Goal: Task Accomplishment & Management: Manage account settings

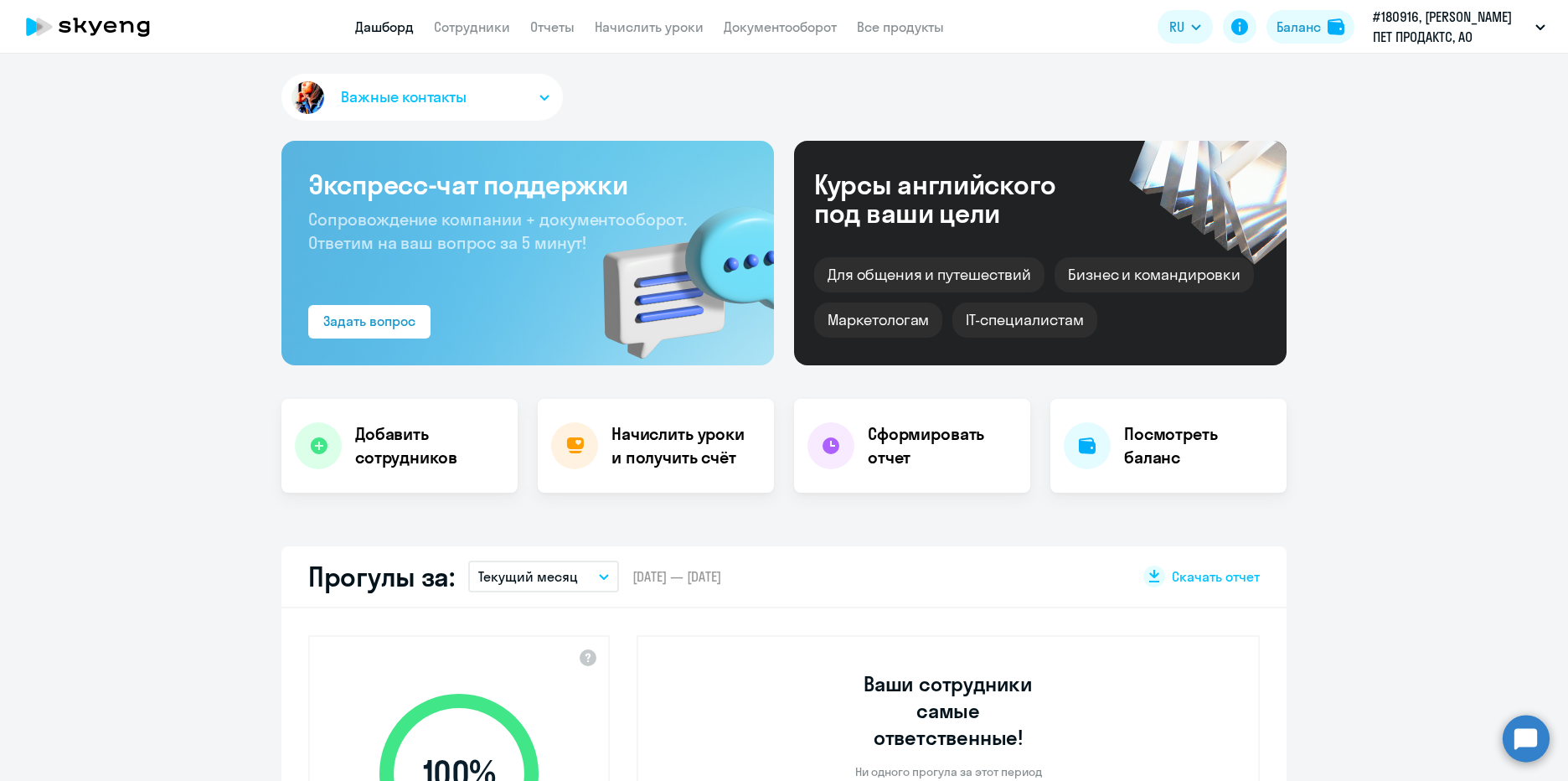
select select "30"
click at [948, 459] on h4 "Сформировать отчет" at bounding box center [942, 446] width 149 height 47
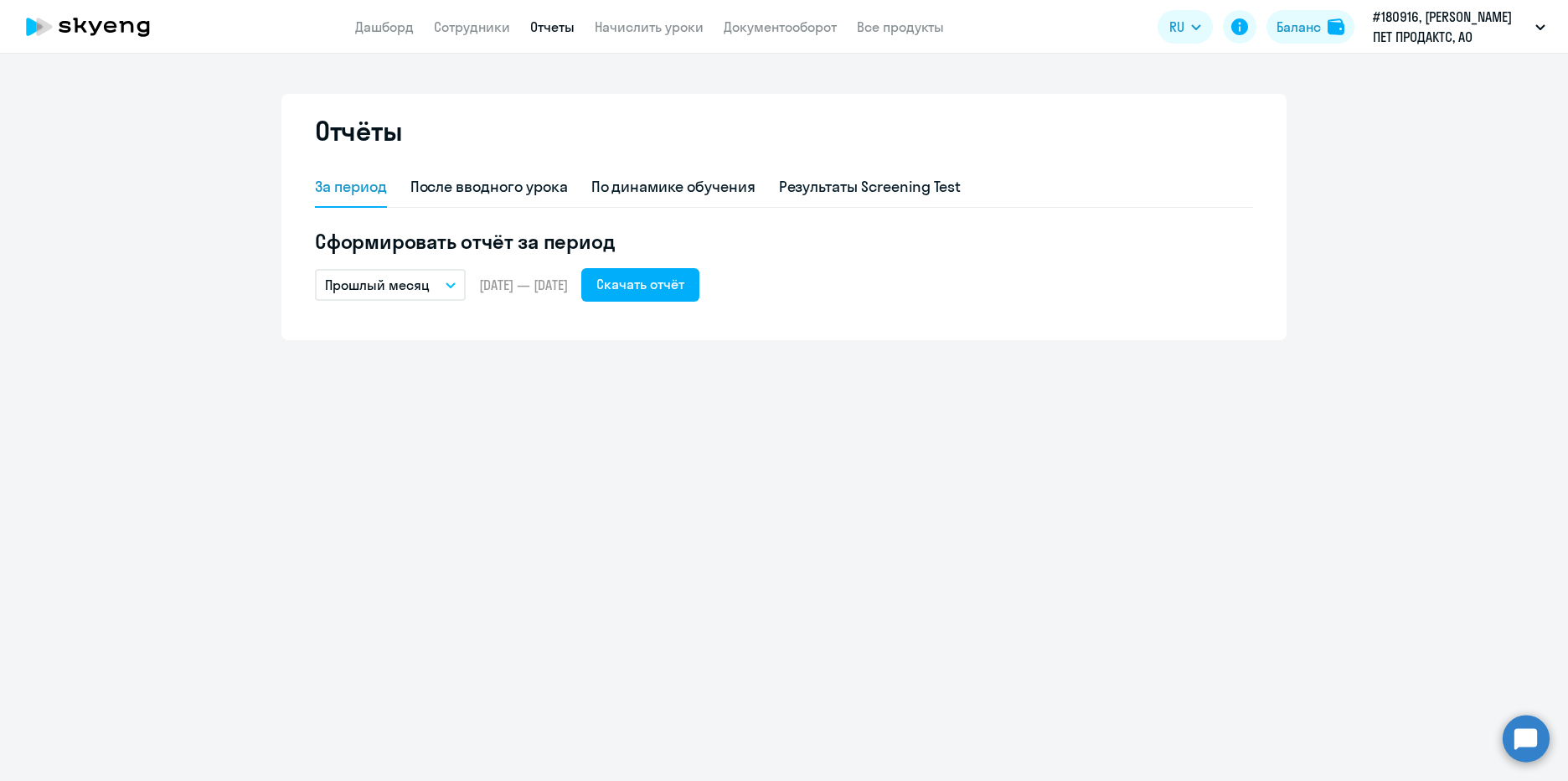
click at [458, 275] on button "Прошлый месяц" at bounding box center [390, 284] width 151 height 31
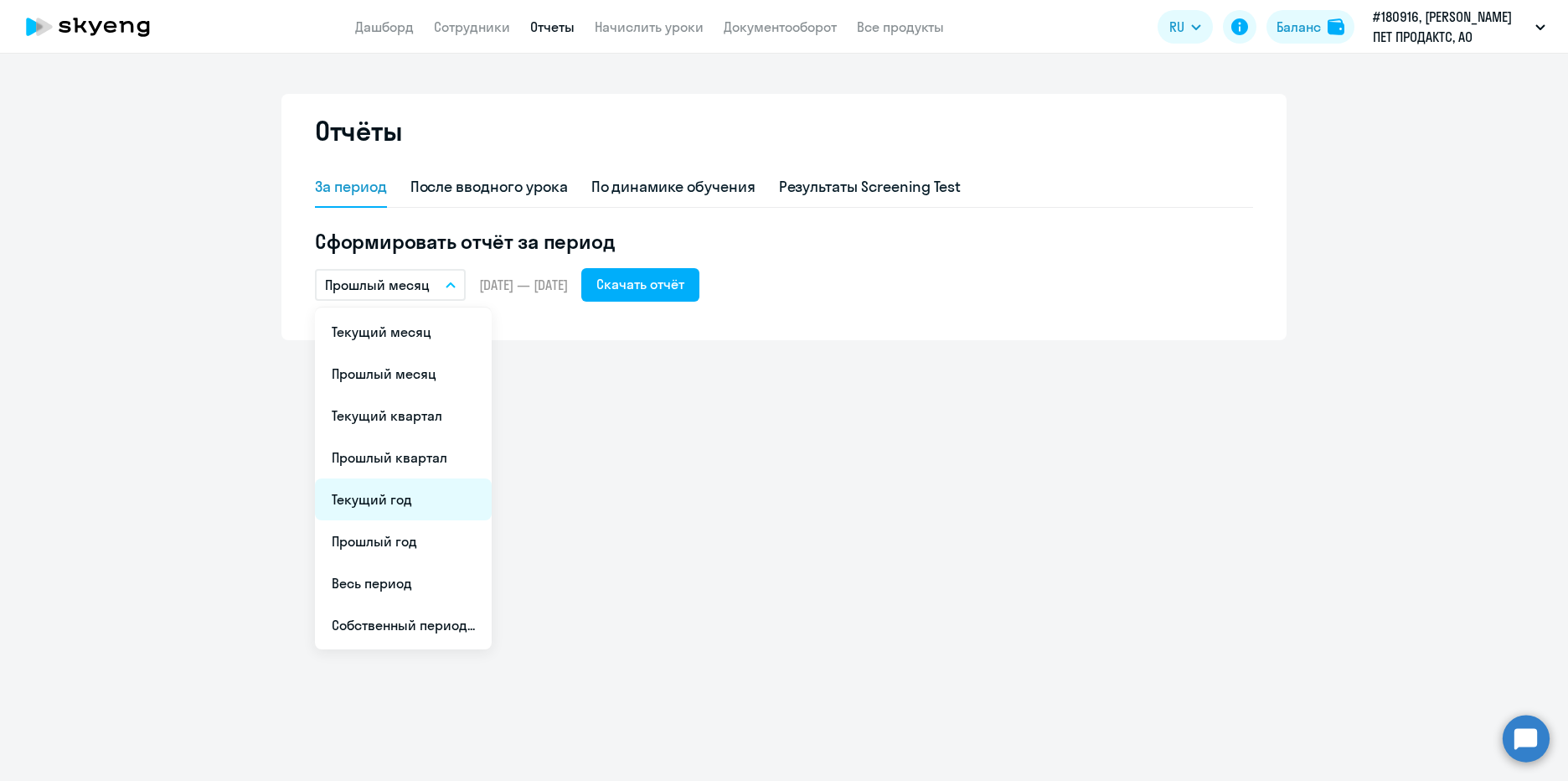
click at [443, 503] on li "Текущий год" at bounding box center [403, 498] width 177 height 42
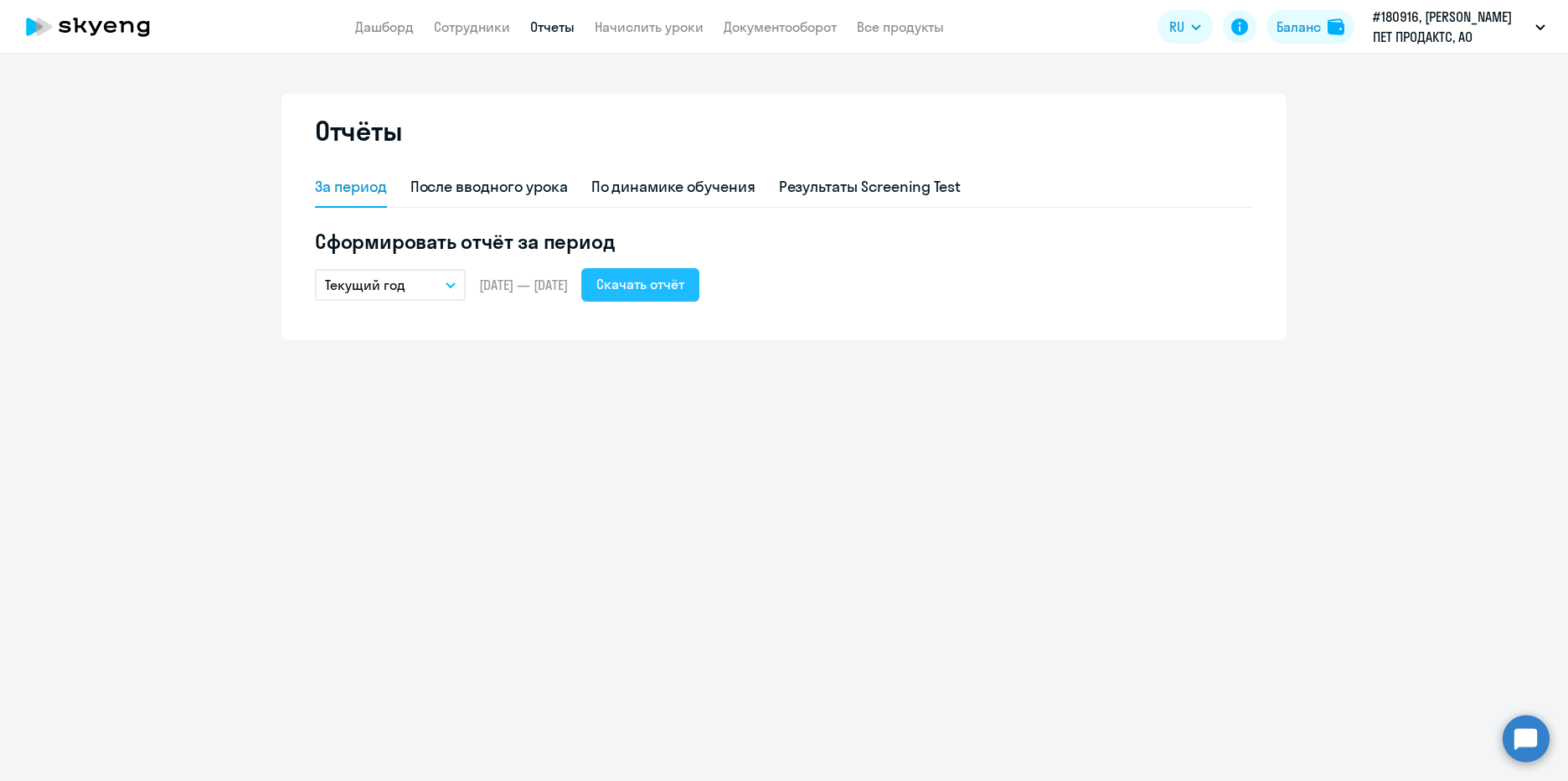
click at [682, 288] on div "Скачать отчёт" at bounding box center [640, 284] width 88 height 20
click at [914, 188] on div "Результаты Screening Test" at bounding box center [870, 187] width 182 height 22
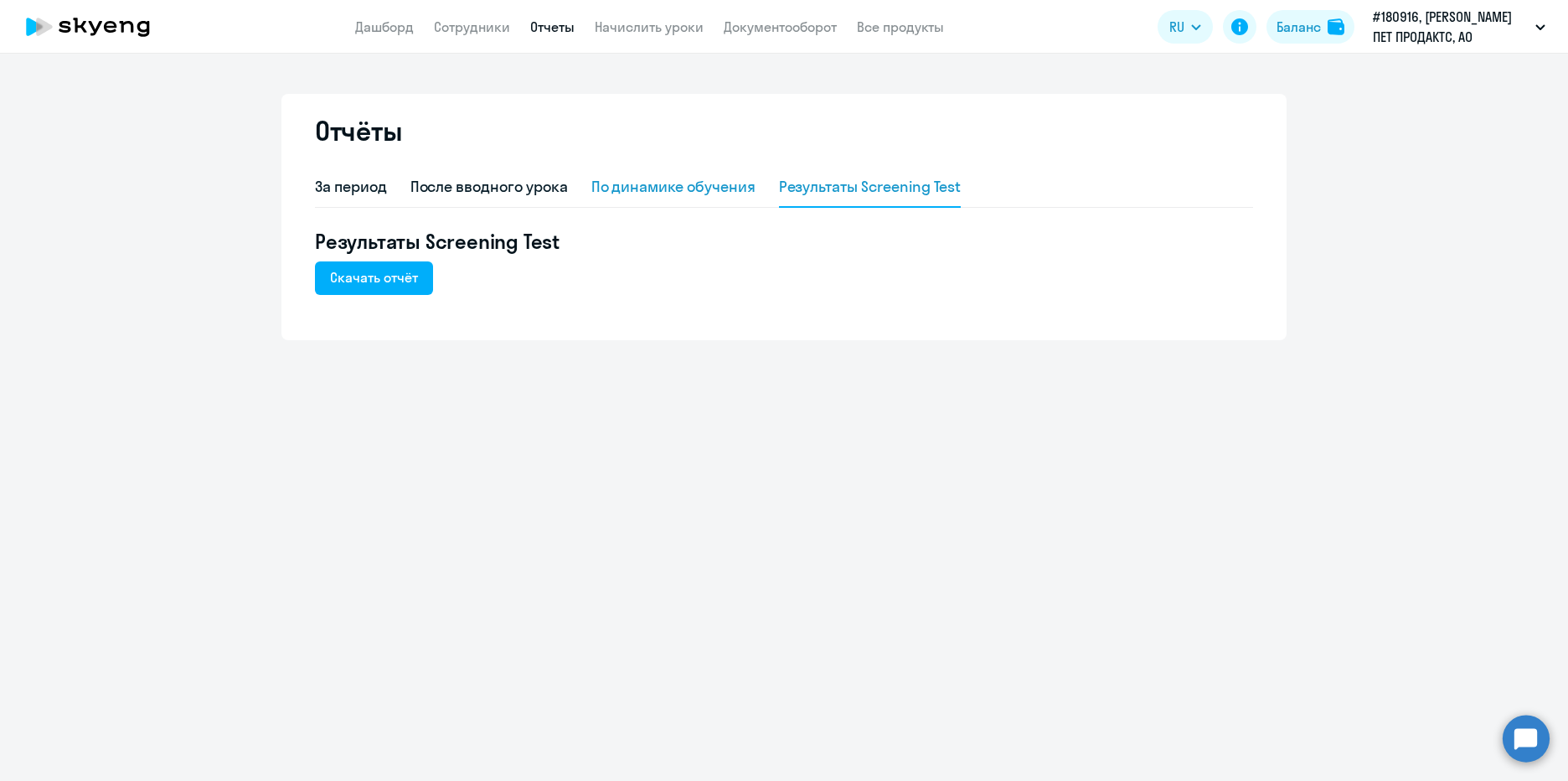
click at [694, 180] on div "По динамике обучения" at bounding box center [672, 187] width 164 height 22
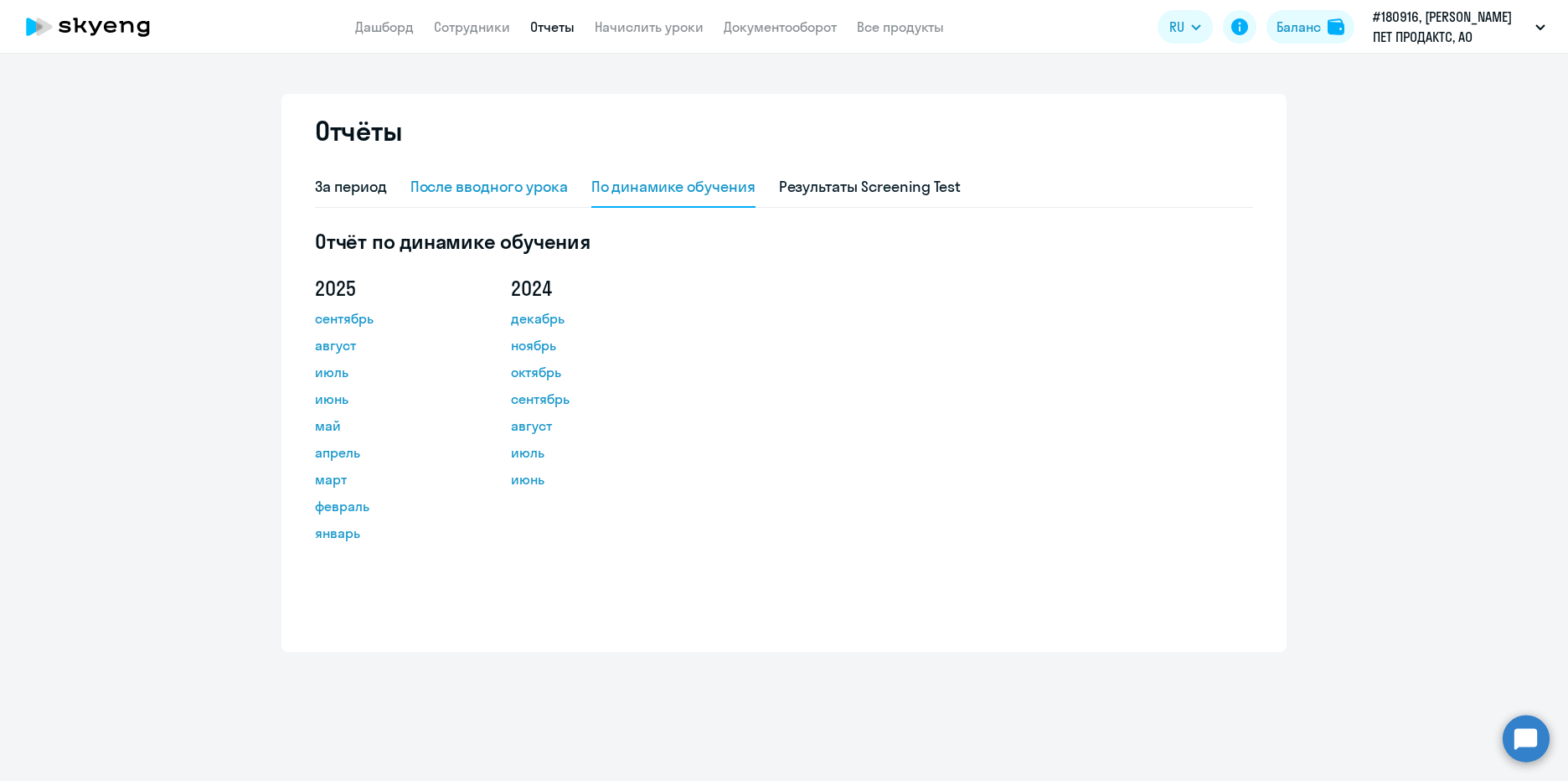
click at [563, 183] on div "После вводного урока" at bounding box center [489, 187] width 157 height 22
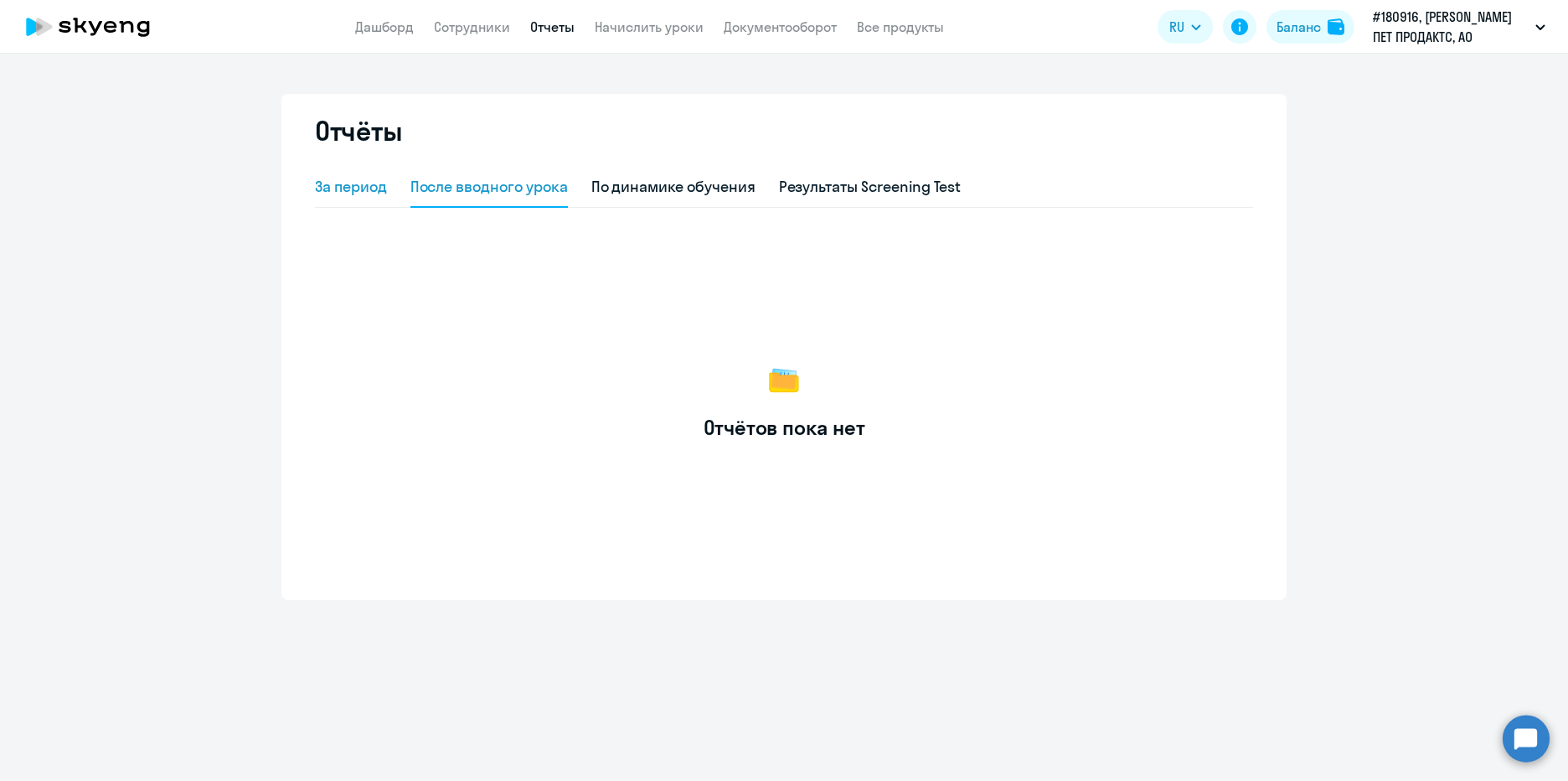
click at [353, 192] on div "За период" at bounding box center [351, 187] width 72 height 22
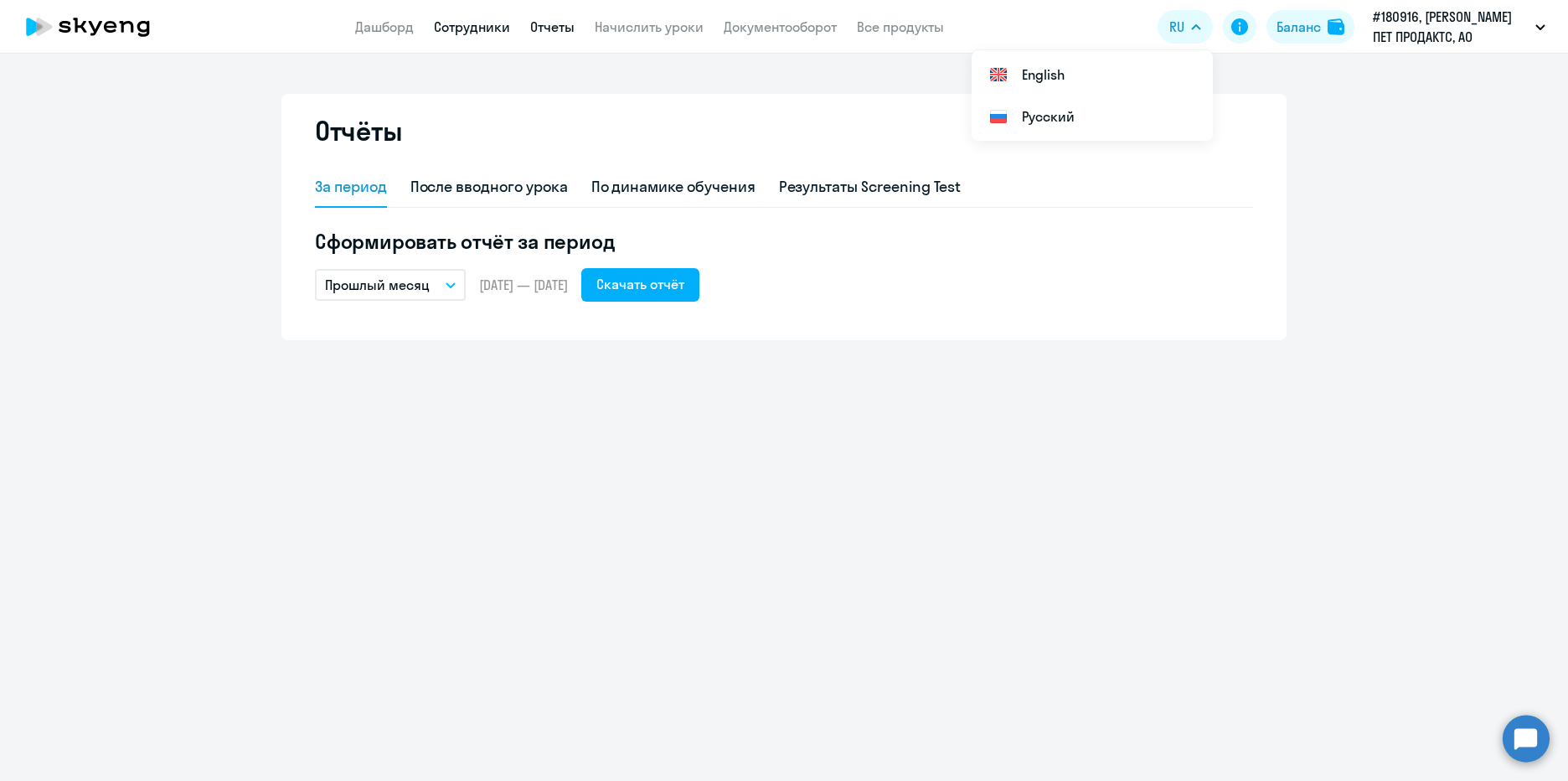
click at [477, 33] on link "Сотрудники" at bounding box center [471, 27] width 76 height 17
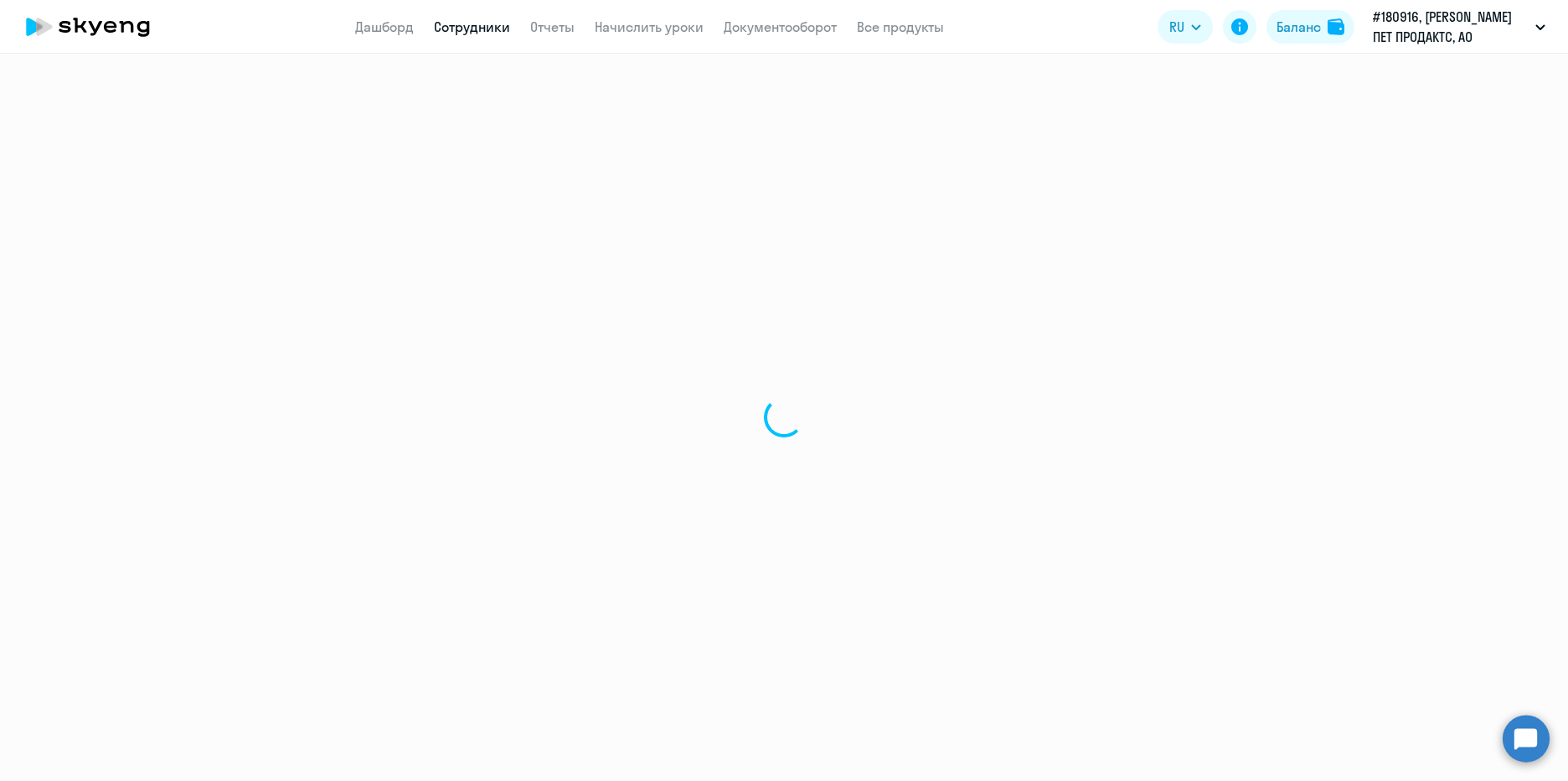
select select "30"
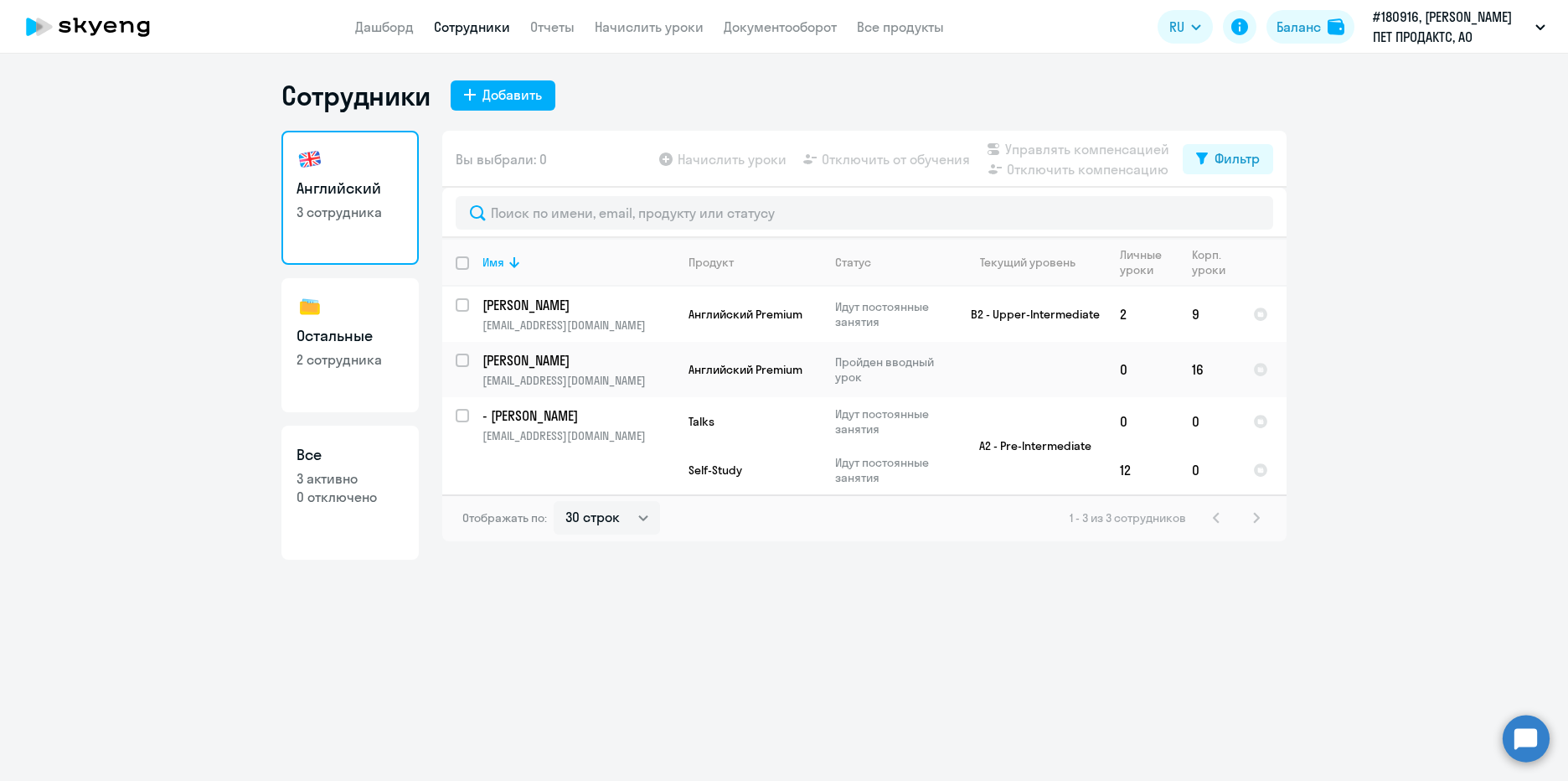
click at [376, 328] on h3 "Остальные" at bounding box center [350, 336] width 107 height 22
select select "30"
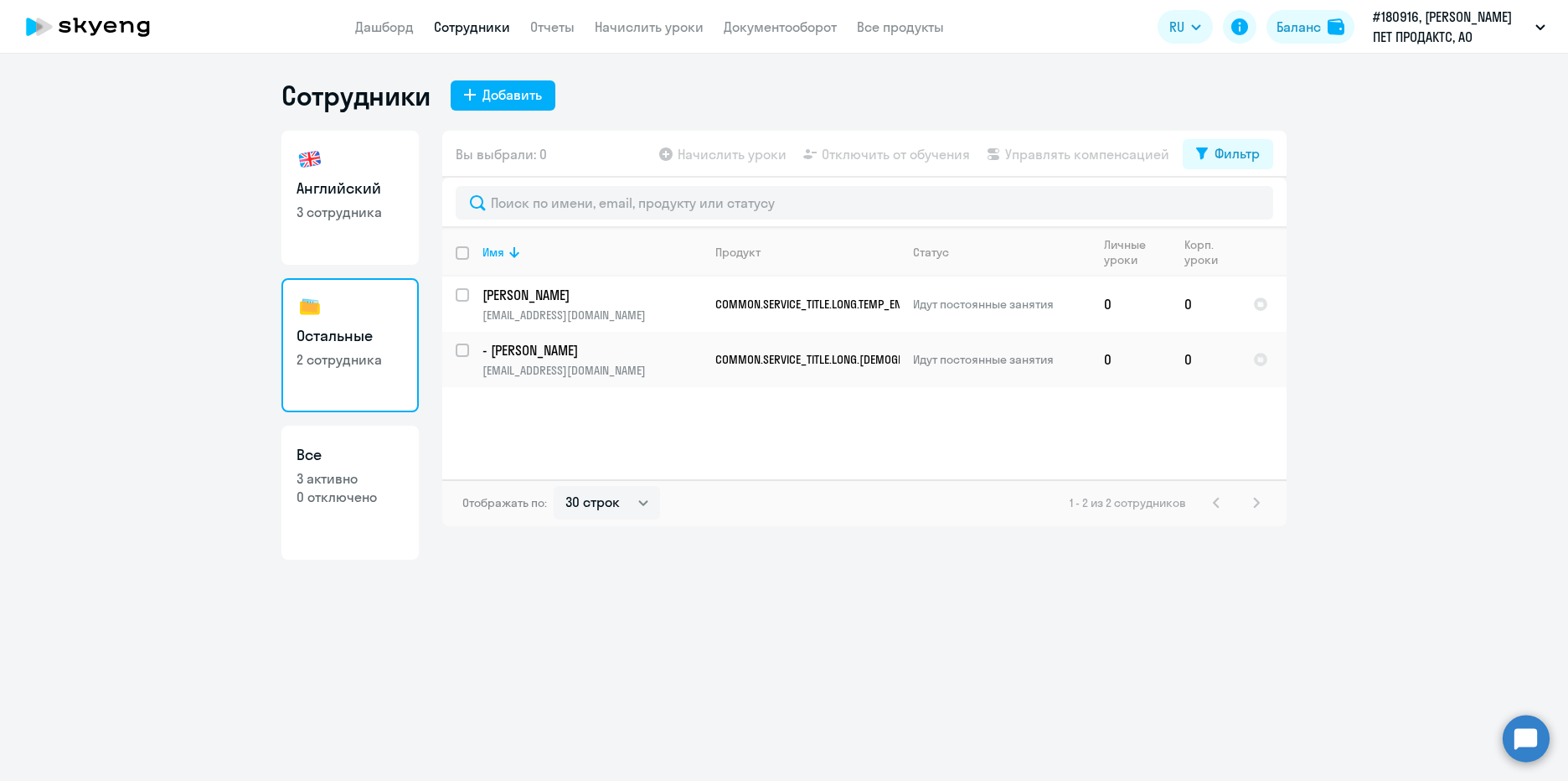
click at [348, 218] on p "3 сотрудника" at bounding box center [350, 212] width 107 height 19
select select "30"
